Goal: Check status: Check status

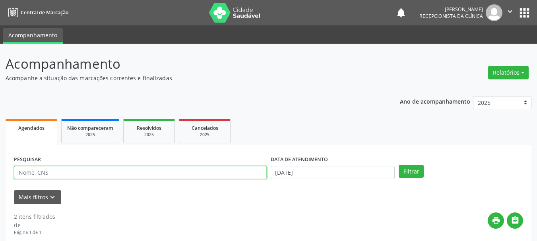
click at [37, 175] on input "text" at bounding box center [140, 173] width 253 height 14
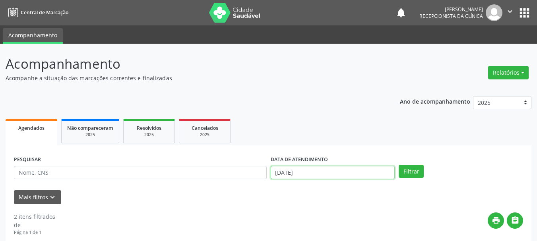
click at [295, 174] on input "[DATE]" at bounding box center [333, 173] width 124 height 14
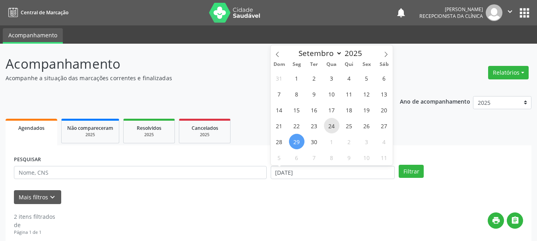
click at [332, 125] on span "24" at bounding box center [331, 125] width 15 height 15
type input "[DATE]"
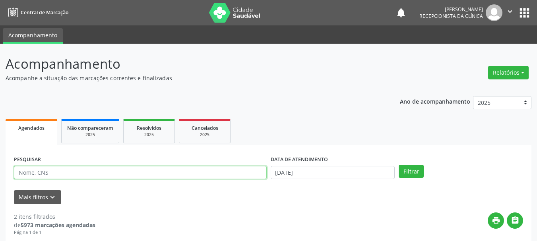
click at [130, 176] on input "text" at bounding box center [140, 173] width 253 height 14
type input "702803691842767"
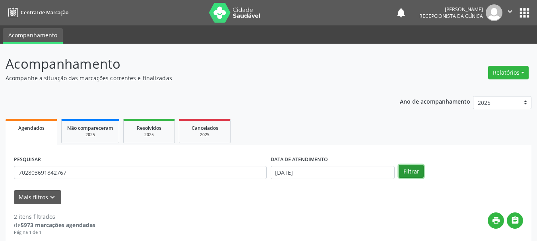
click at [406, 172] on button "Filtrar" at bounding box center [410, 172] width 25 height 14
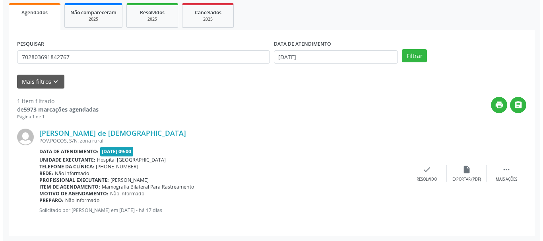
scroll to position [116, 0]
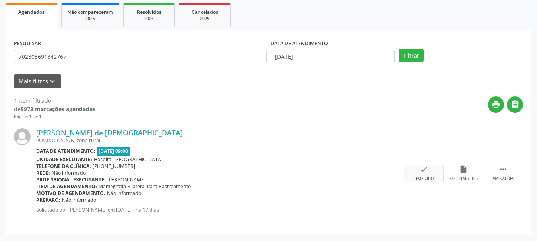
click at [423, 177] on div "Resolvido" at bounding box center [423, 179] width 20 height 6
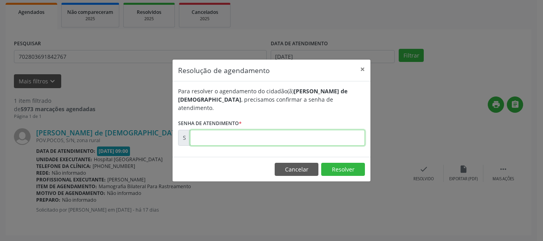
click at [239, 132] on input "text" at bounding box center [277, 138] width 175 height 16
type input "00176649"
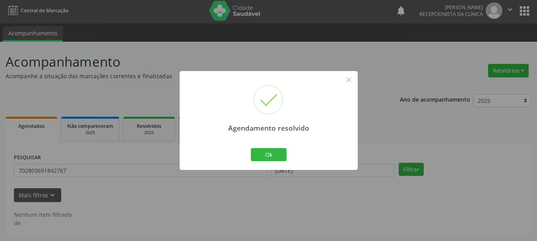
scroll to position [2, 0]
click at [261, 159] on button "Ok" at bounding box center [269, 155] width 36 height 14
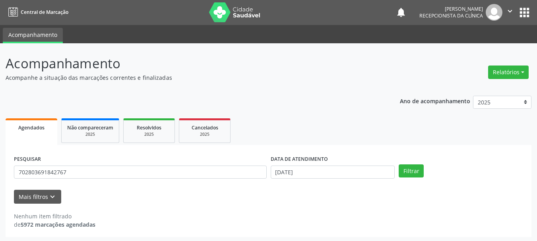
scroll to position [0, 0]
